Goal: Check status: Check status

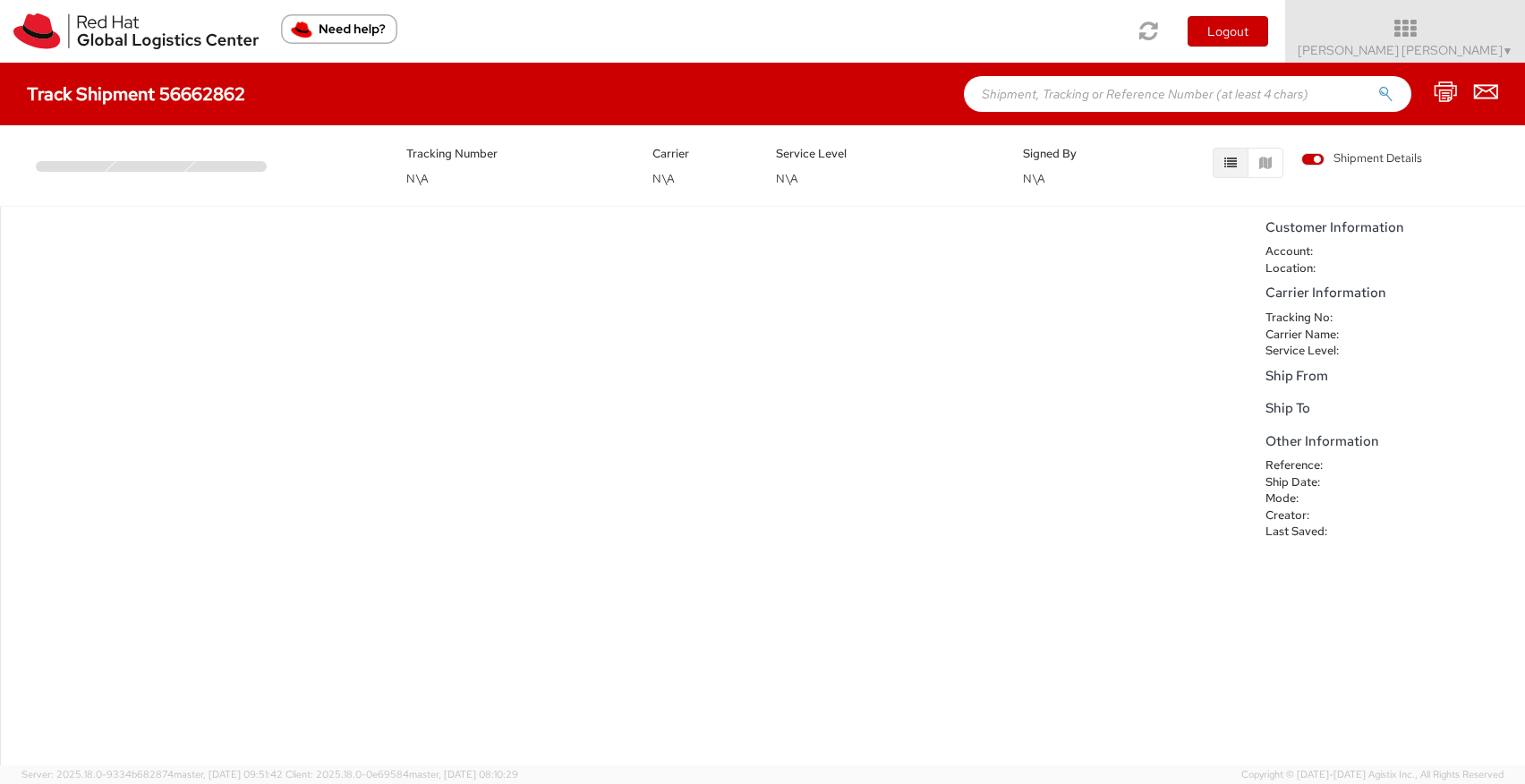
click at [162, 93] on h4 "Track Shipment 56662862" at bounding box center [136, 93] width 218 height 19
drag, startPoint x: 253, startPoint y: 93, endPoint x: 161, endPoint y: 94, distance: 92.0
click at [161, 94] on div "Track Shipment 56662862" at bounding box center [145, 93] width 236 height 19
click at [160, 93] on h4 "Track Shipment 56662862" at bounding box center [136, 93] width 218 height 19
click at [161, 93] on h4 "Track Shipment 56662862" at bounding box center [136, 93] width 218 height 19
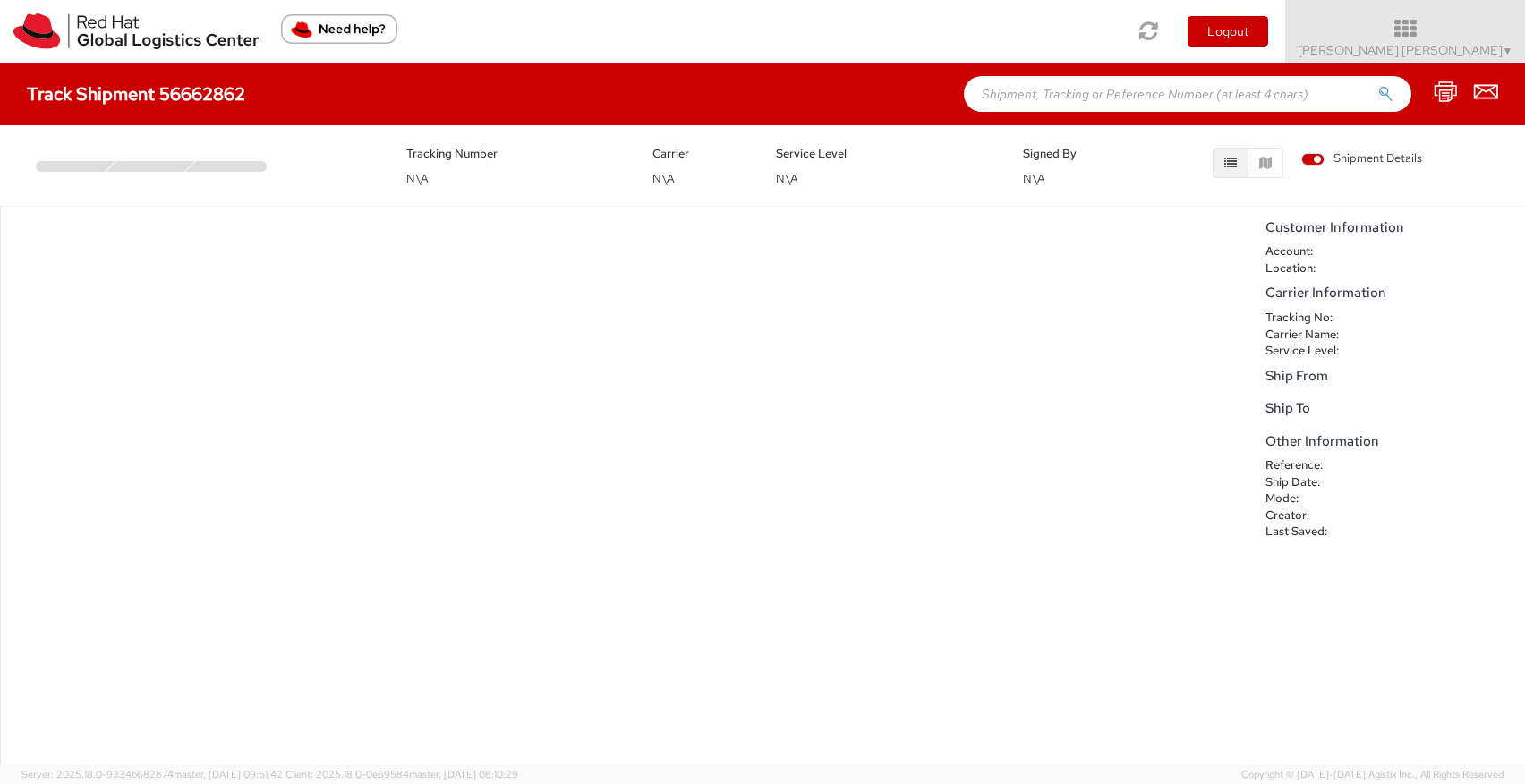
click at [207, 94] on h4 "Track Shipment 56662862" at bounding box center [136, 93] width 218 height 19
drag, startPoint x: 162, startPoint y: 92, endPoint x: 453, endPoint y: 93, distance: 291.0
click at [240, 94] on h4 "Track Shipment 56662862" at bounding box center [136, 93] width 218 height 19
paste input "56662862"
type input "56662862"
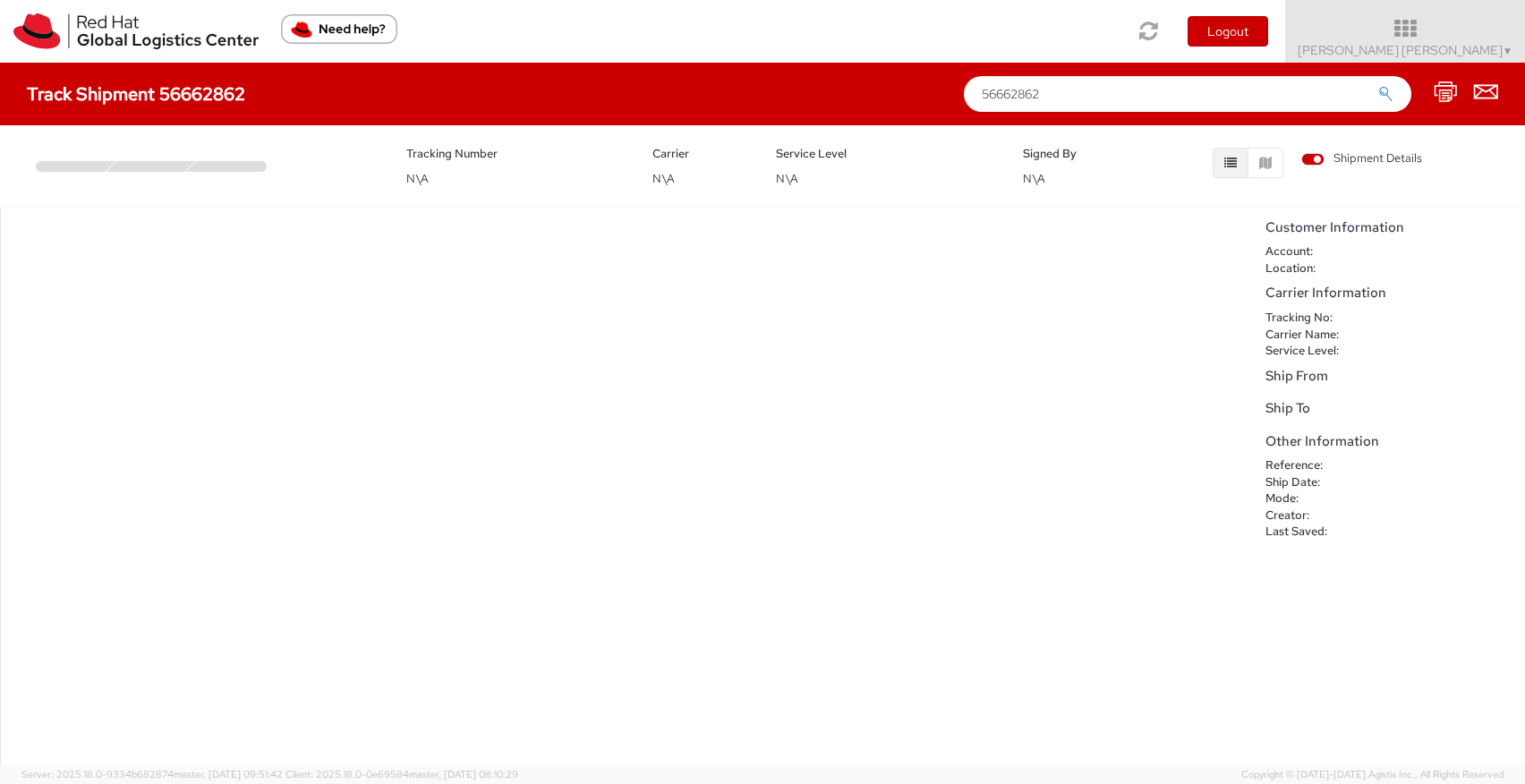
click at [1378, 85] on button "submit" at bounding box center [1386, 95] width 16 height 21
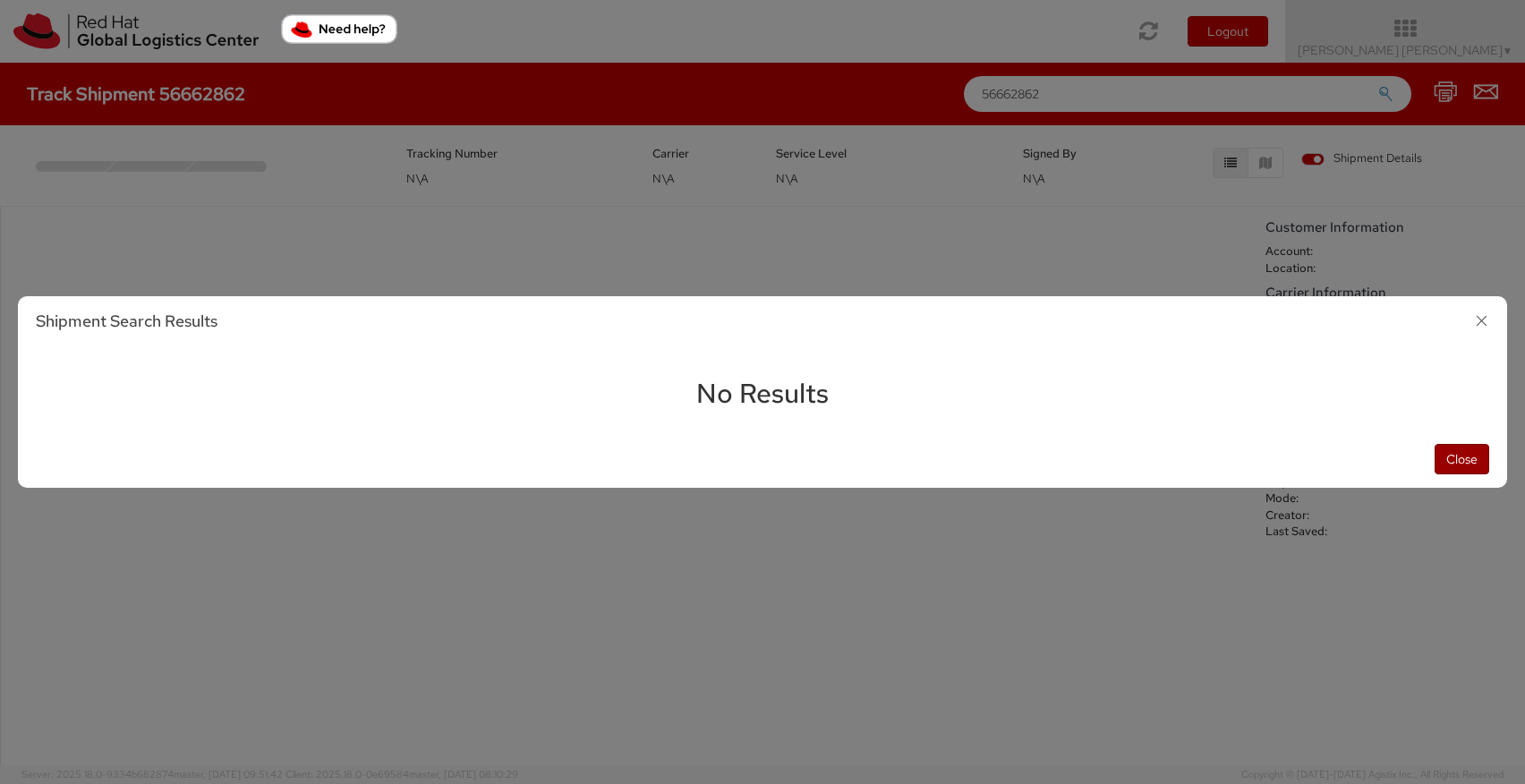
click at [1457, 457] on button "Close" at bounding box center [1462, 458] width 54 height 30
